Goal: Task Accomplishment & Management: Manage account settings

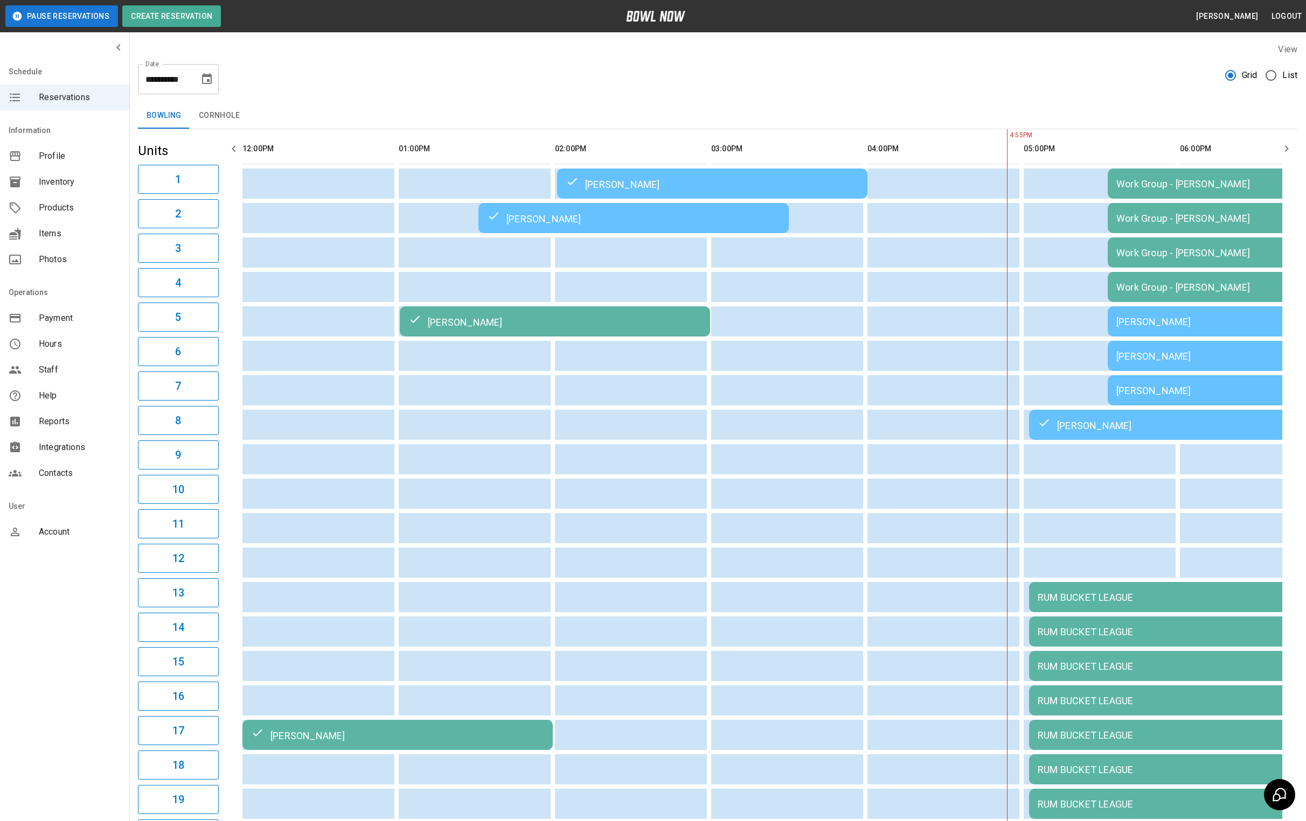
scroll to position [0, 665]
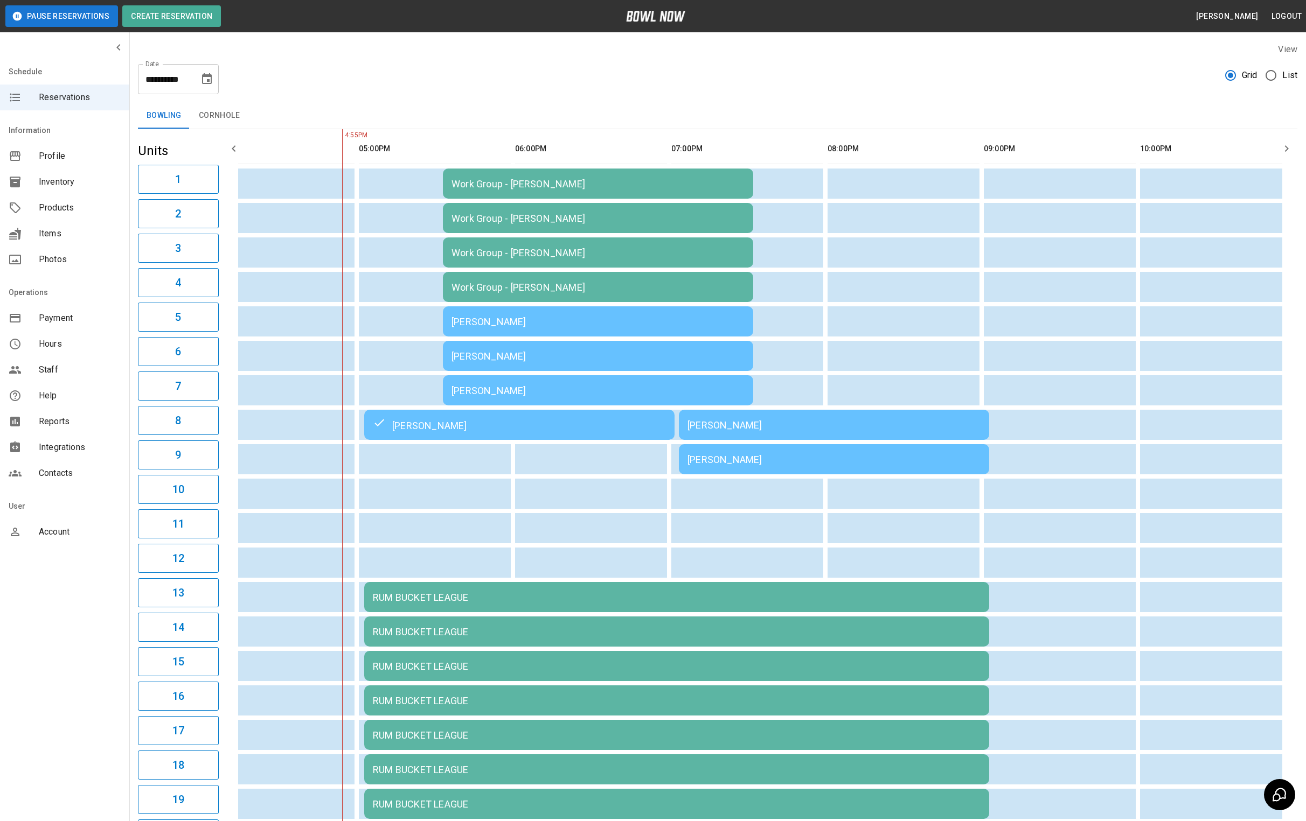
click at [91, 15] on button "Pause Reservations" at bounding box center [61, 16] width 113 height 22
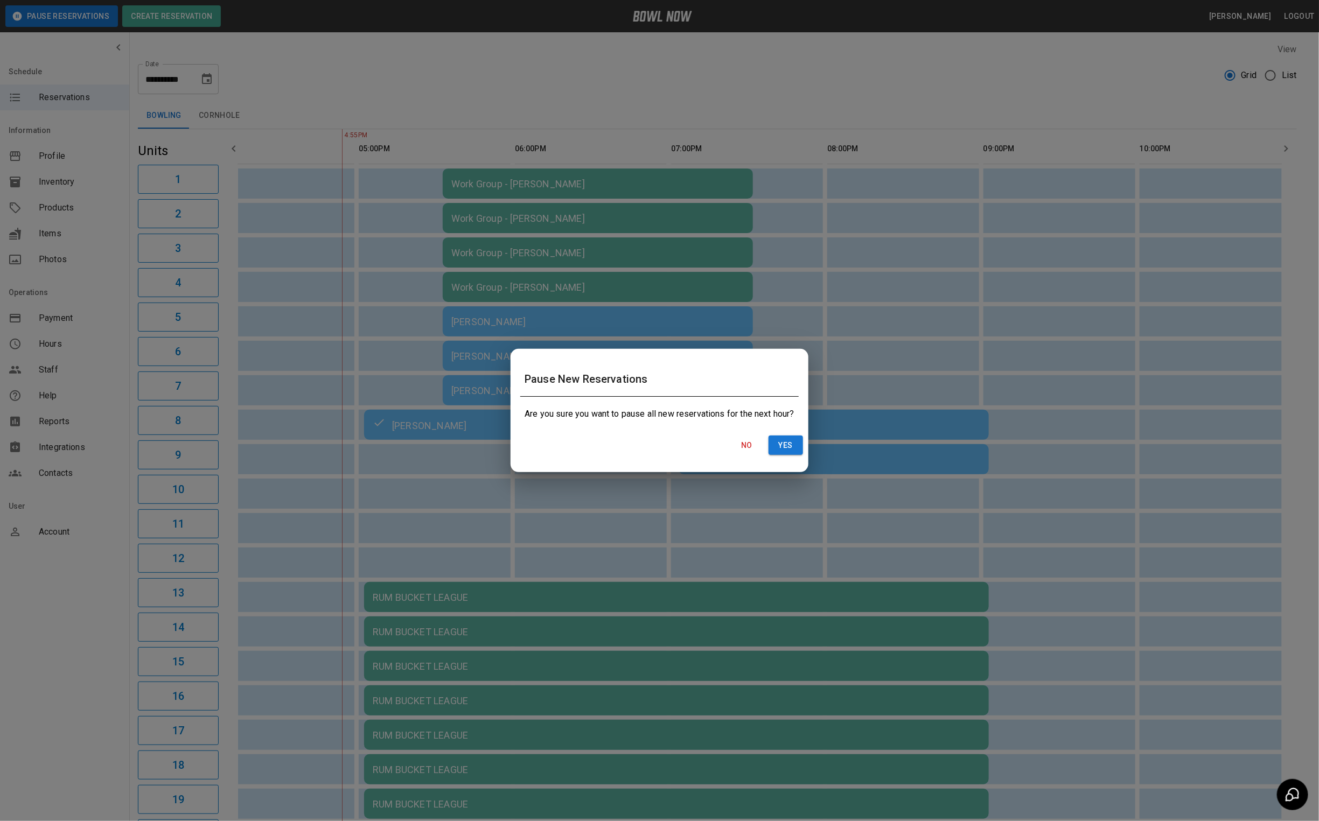
drag, startPoint x: 805, startPoint y: 443, endPoint x: 787, endPoint y: 424, distance: 25.5
click at [803, 443] on button "Yes" at bounding box center [786, 446] width 34 height 20
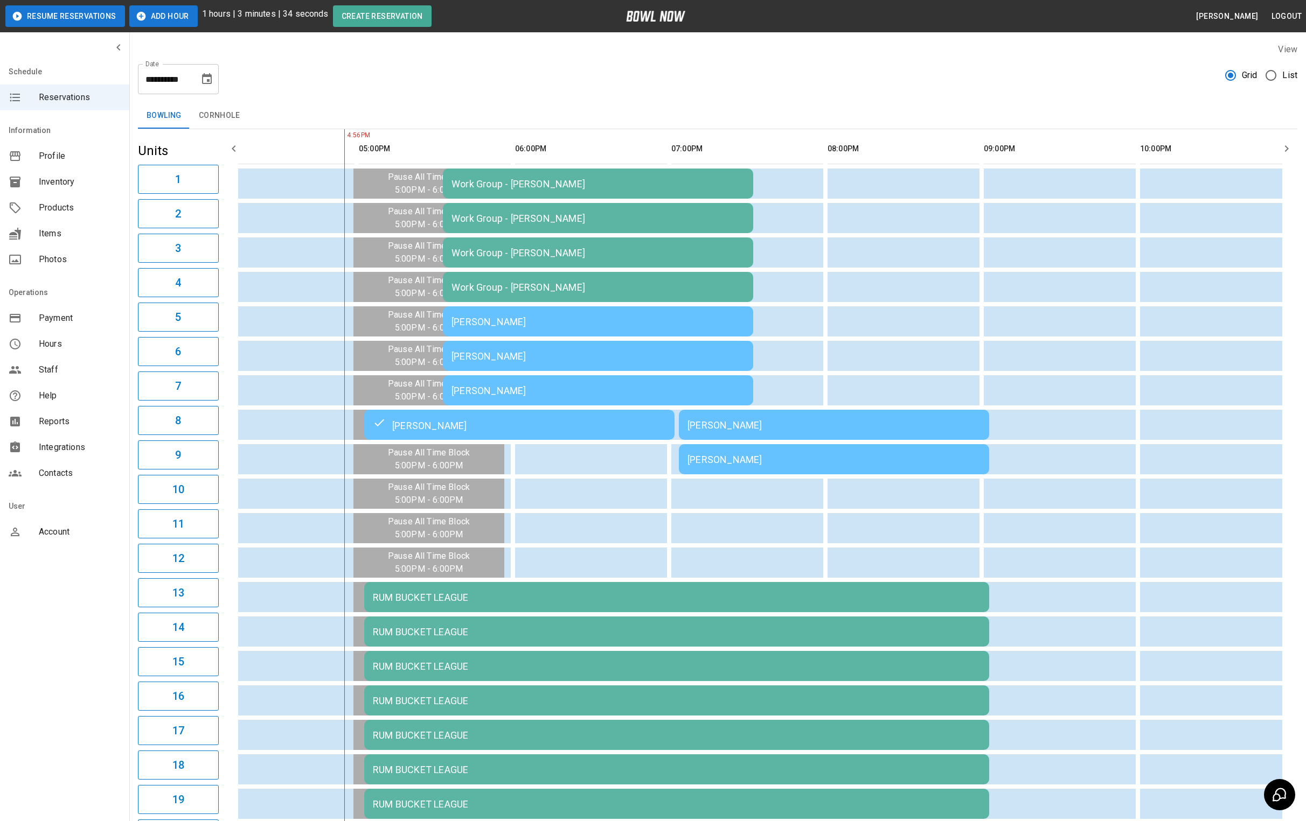
click at [152, 23] on button "Add Hour" at bounding box center [163, 16] width 68 height 22
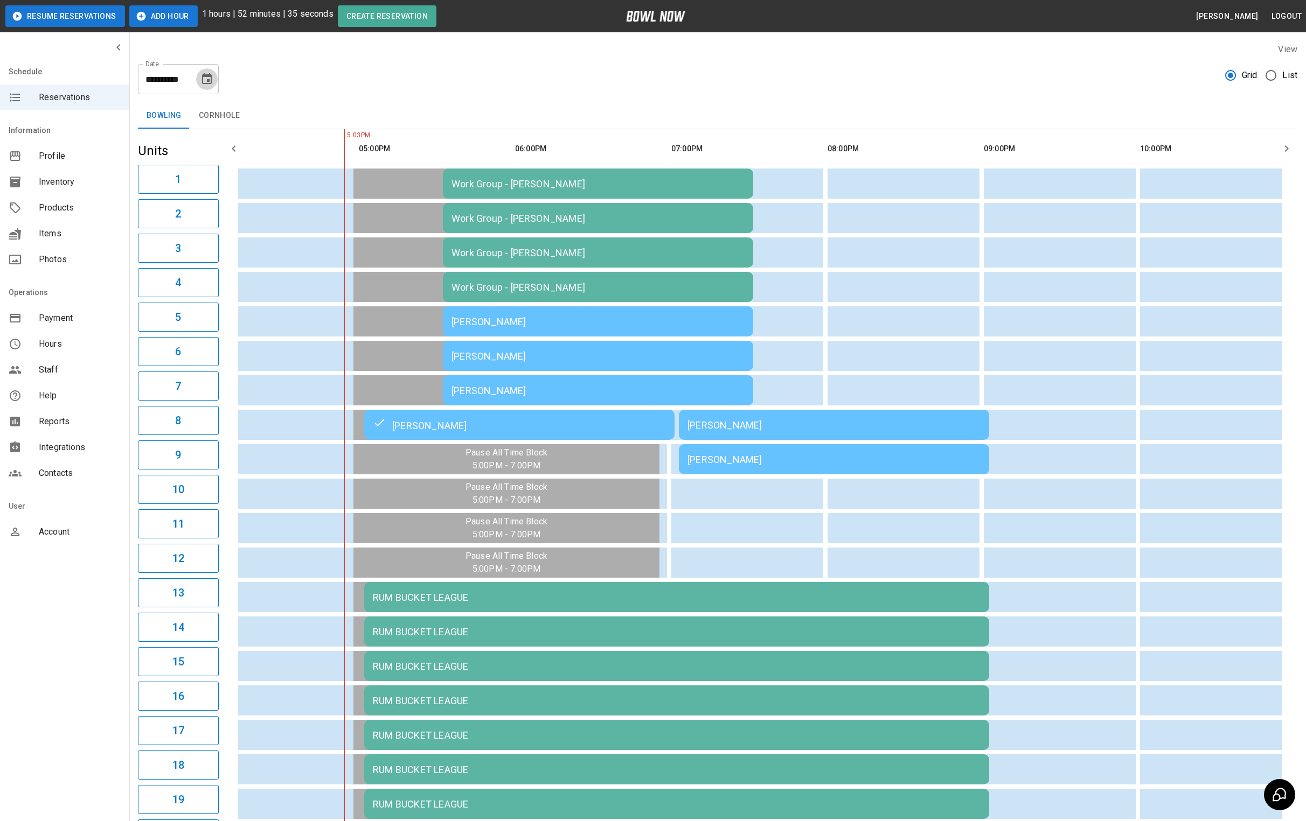
click at [203, 83] on icon "Choose date, selected date is Aug 15, 2025" at bounding box center [207, 78] width 10 height 11
drag, startPoint x: 228, startPoint y: 194, endPoint x: 278, endPoint y: 234, distance: 64.0
click at [228, 194] on button "16" at bounding box center [229, 196] width 19 height 19
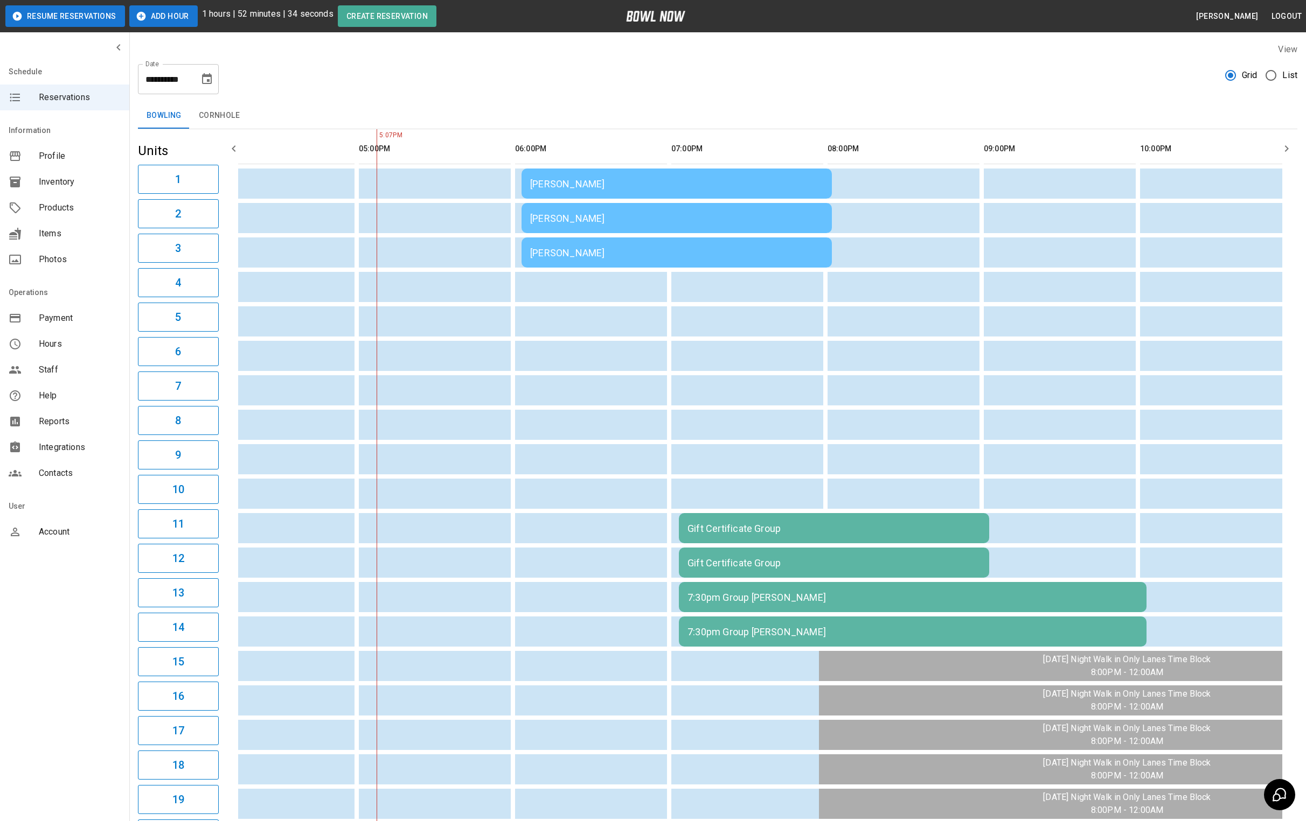
type input "**********"
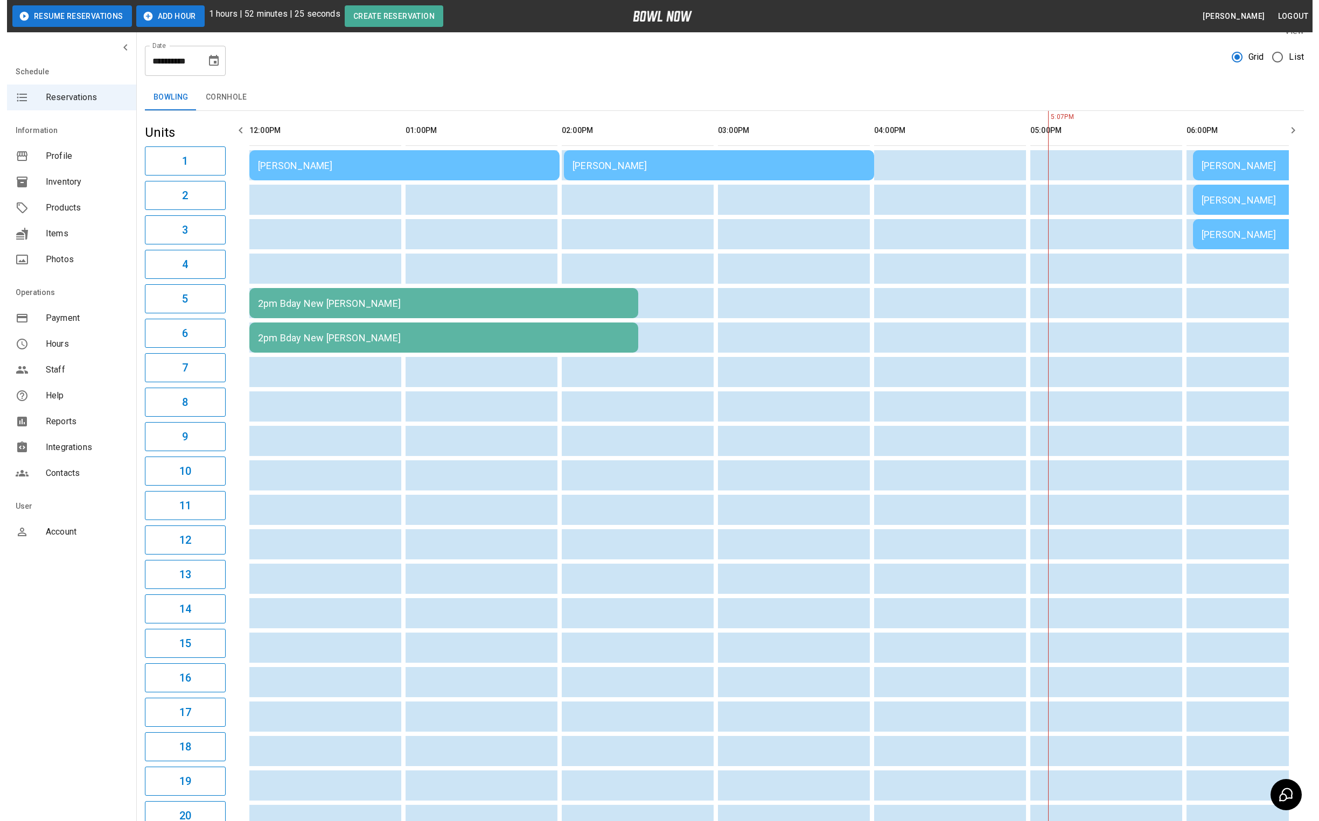
scroll to position [0, 0]
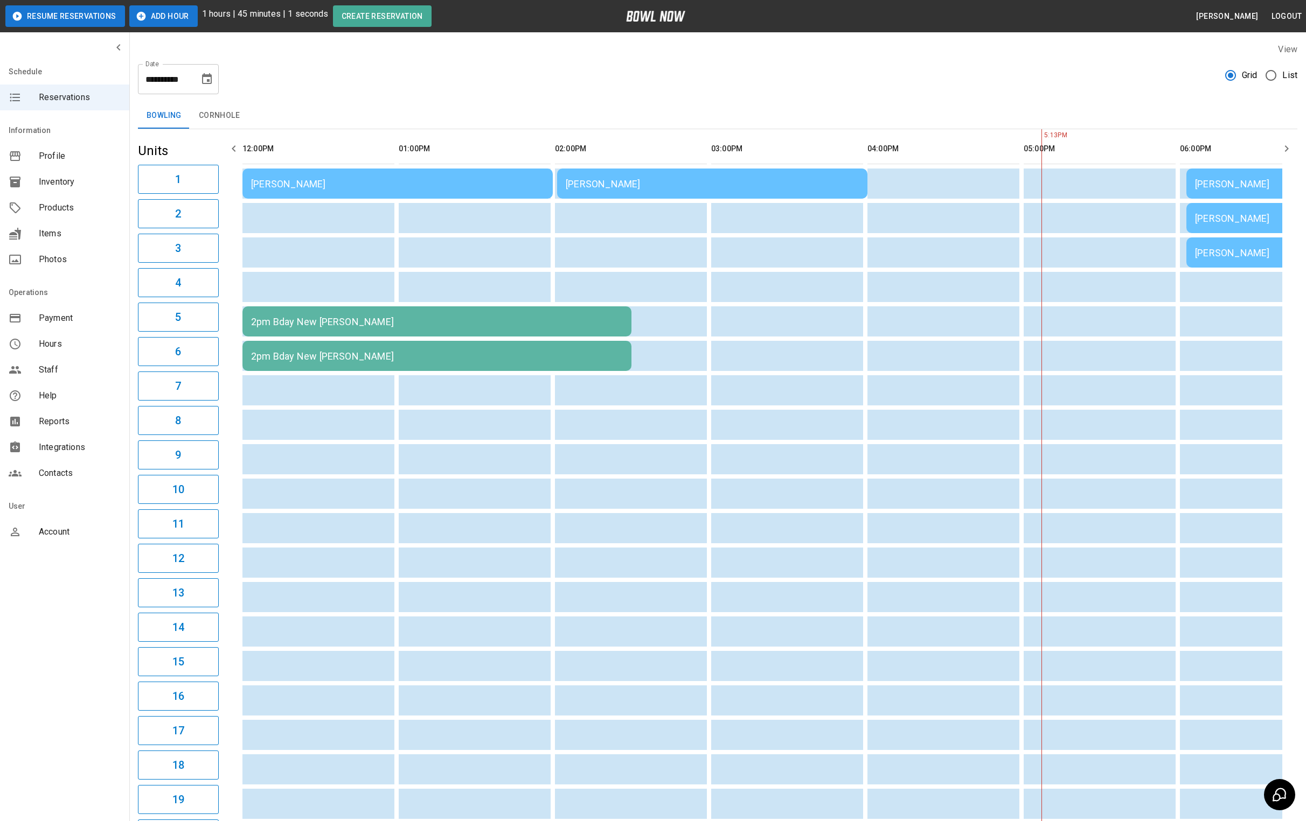
click at [200, 81] on icon "Choose date, selected date is Aug 16, 2025" at bounding box center [206, 79] width 13 height 13
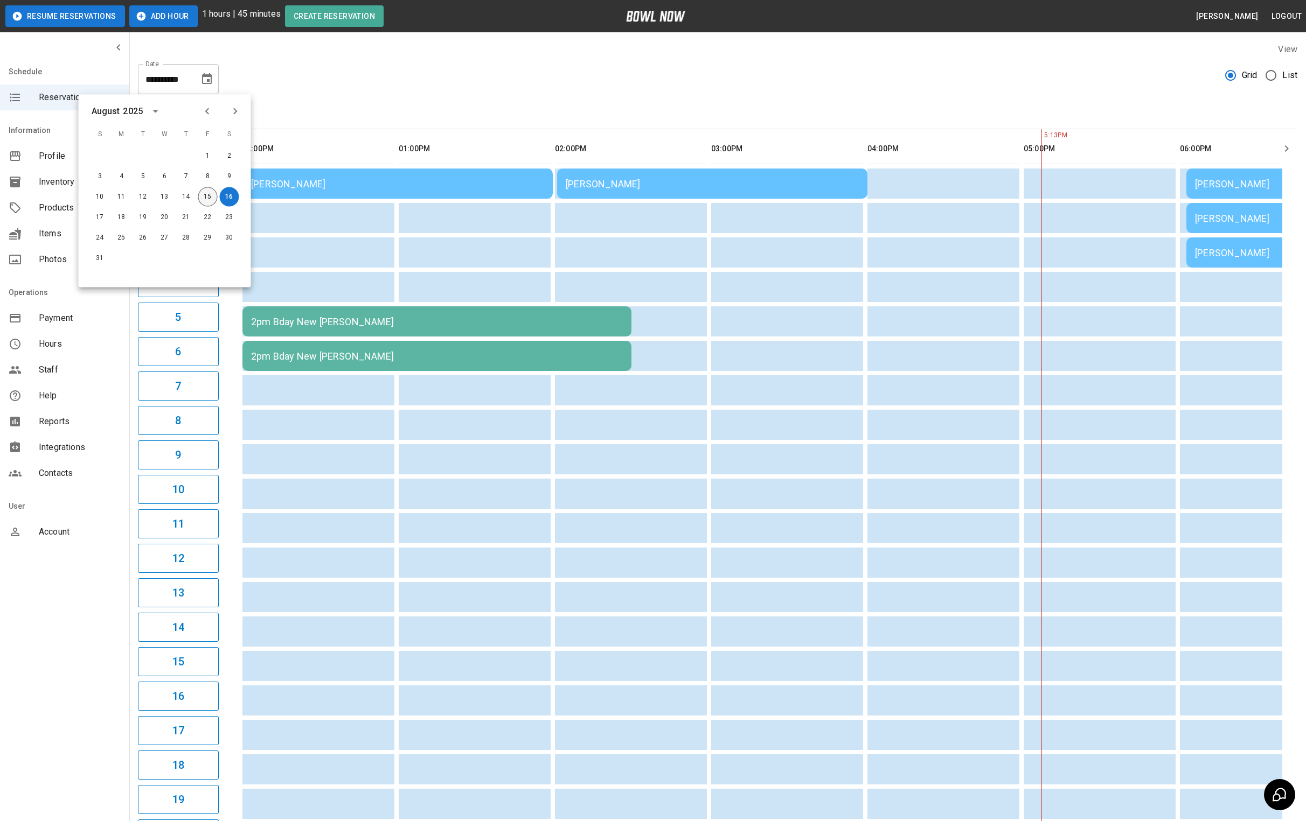
click at [207, 196] on button "15" at bounding box center [207, 196] width 19 height 19
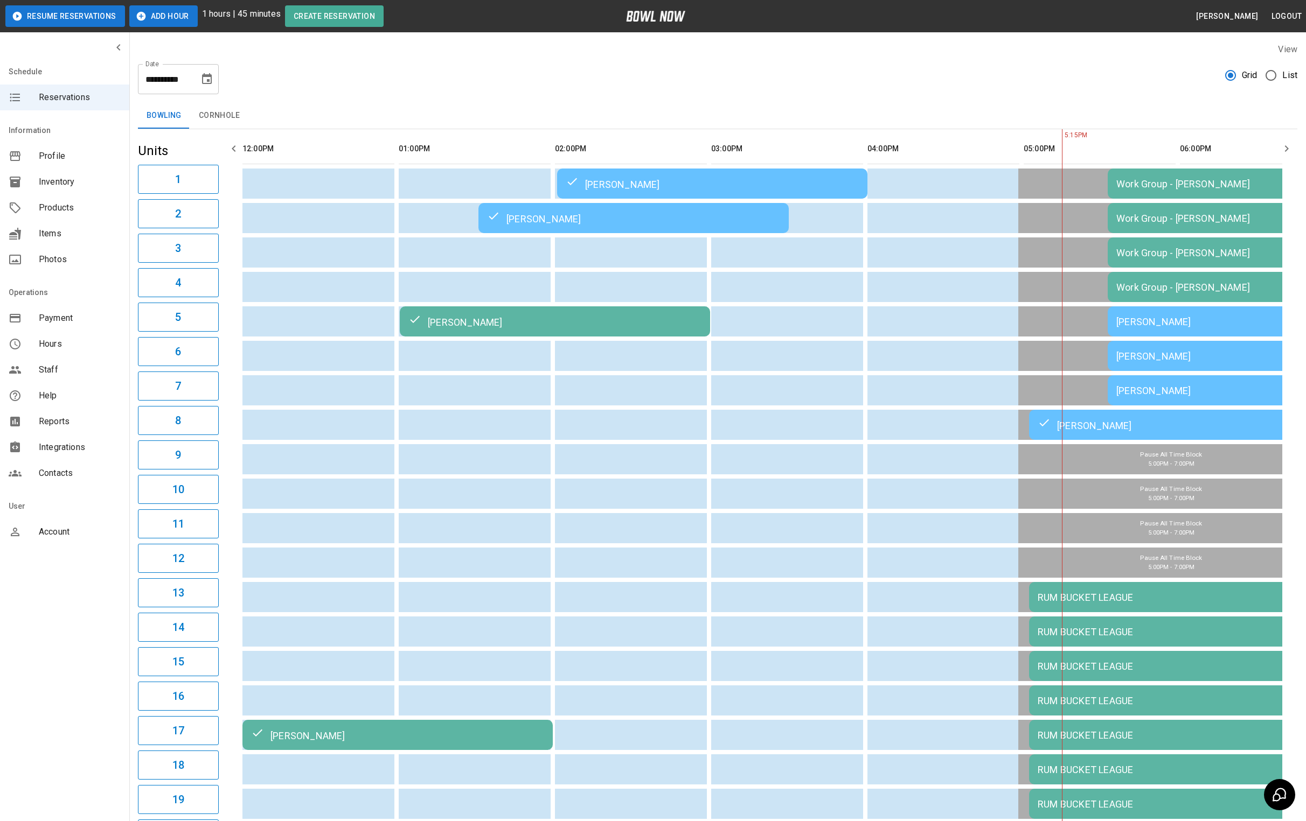
type input "**********"
click at [1159, 183] on div "Work Group - [PERSON_NAME]" at bounding box center [1262, 183] width 293 height 11
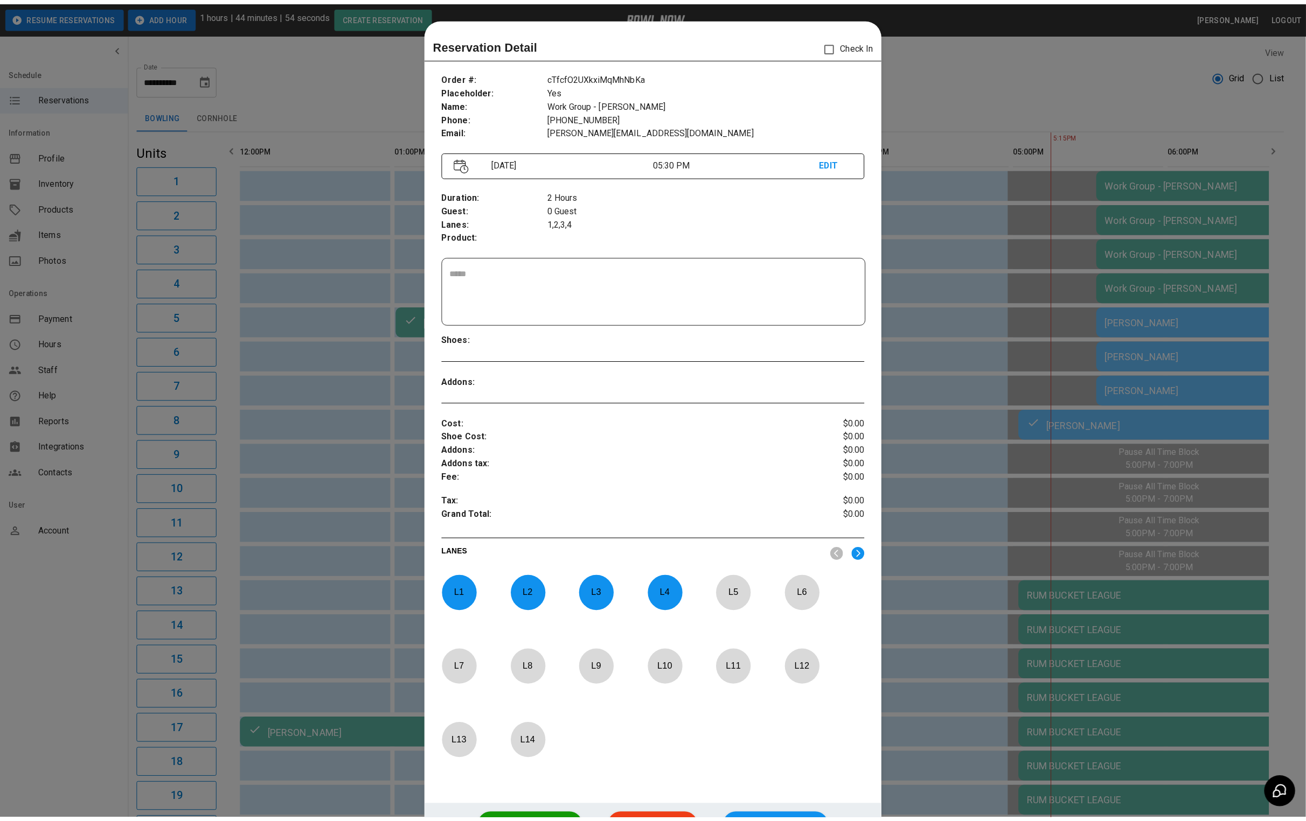
scroll to position [17, 0]
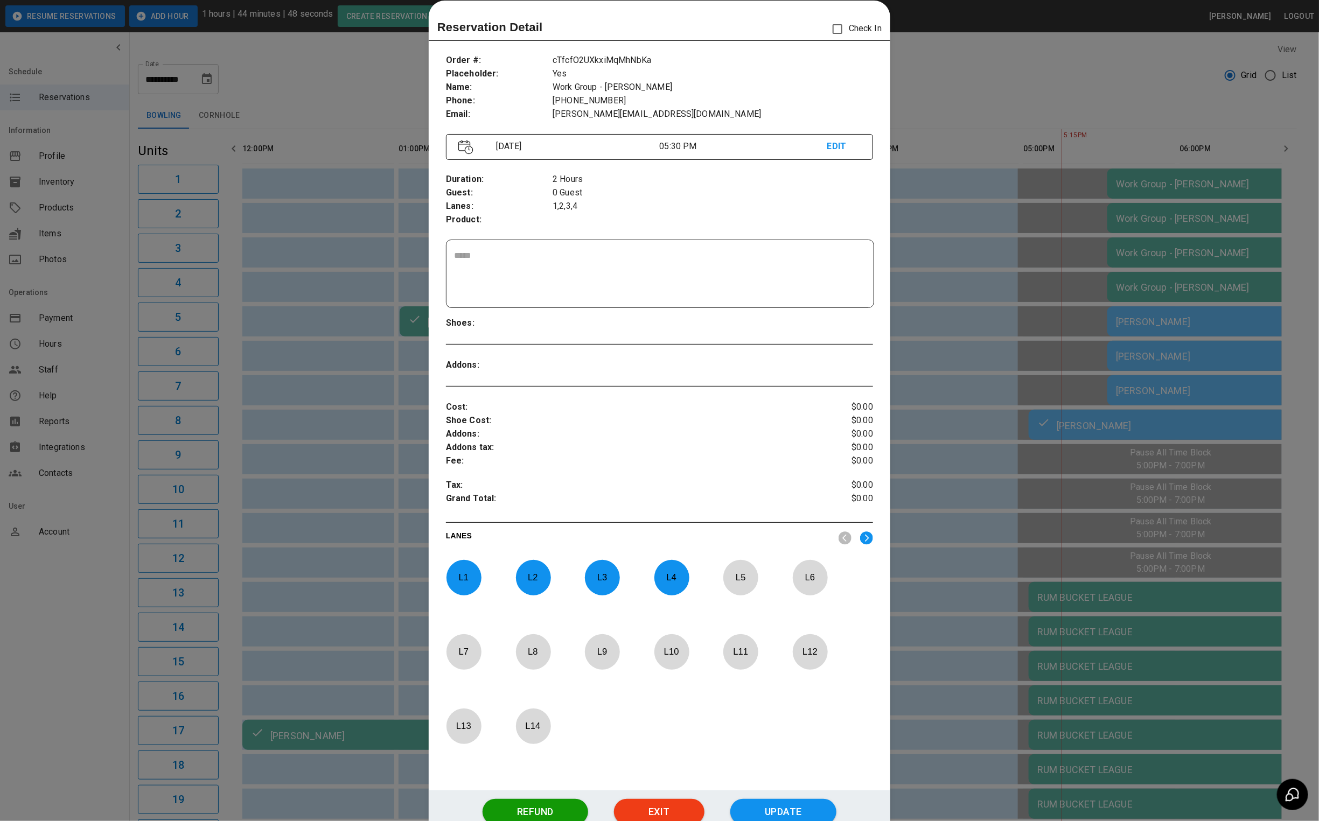
click at [1086, 84] on div at bounding box center [659, 410] width 1319 height 821
